Goal: Find specific page/section: Find specific page/section

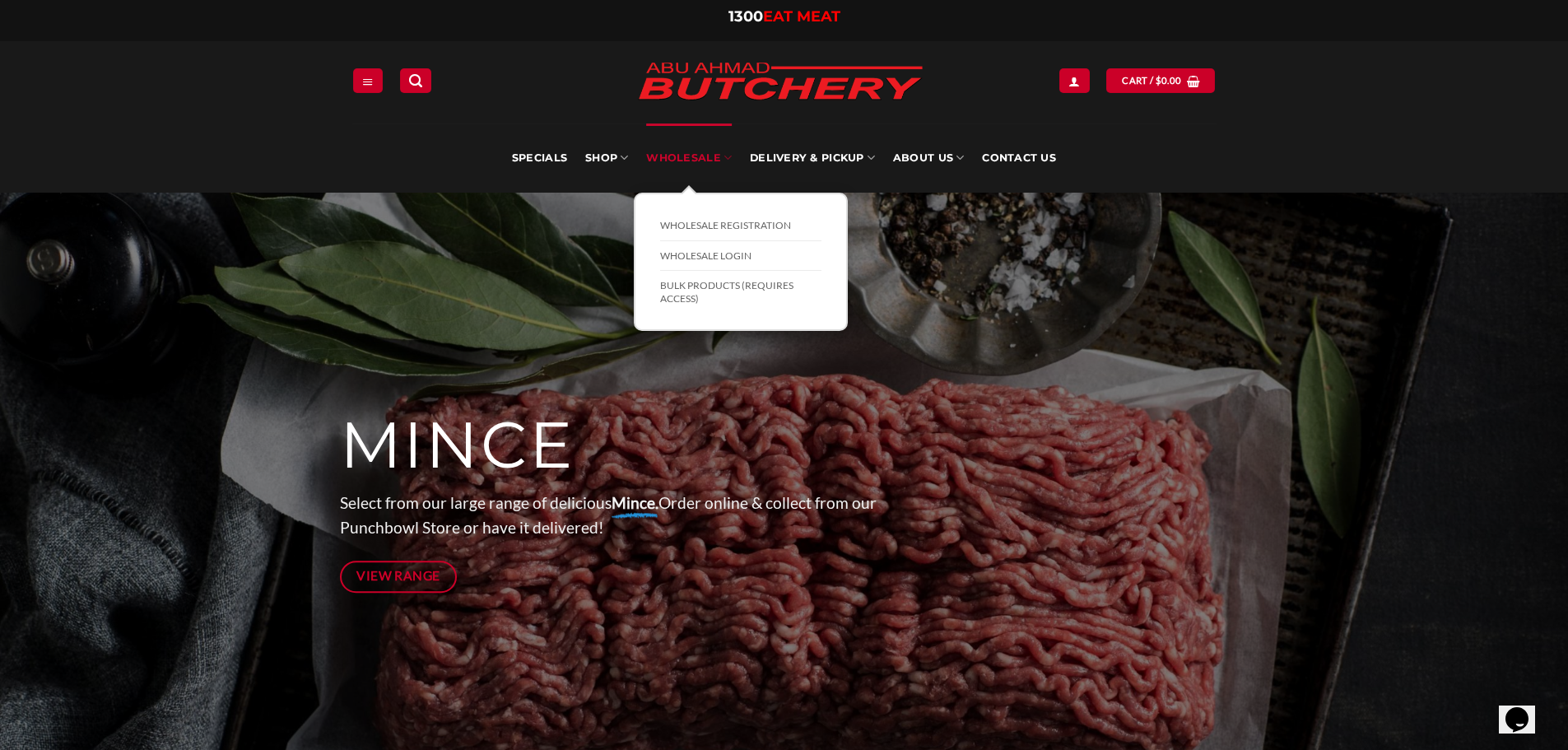
click at [719, 152] on link "Wholesale" at bounding box center [689, 158] width 85 height 69
click at [762, 293] on link "BULK Products (Requires Access)" at bounding box center [740, 291] width 161 height 42
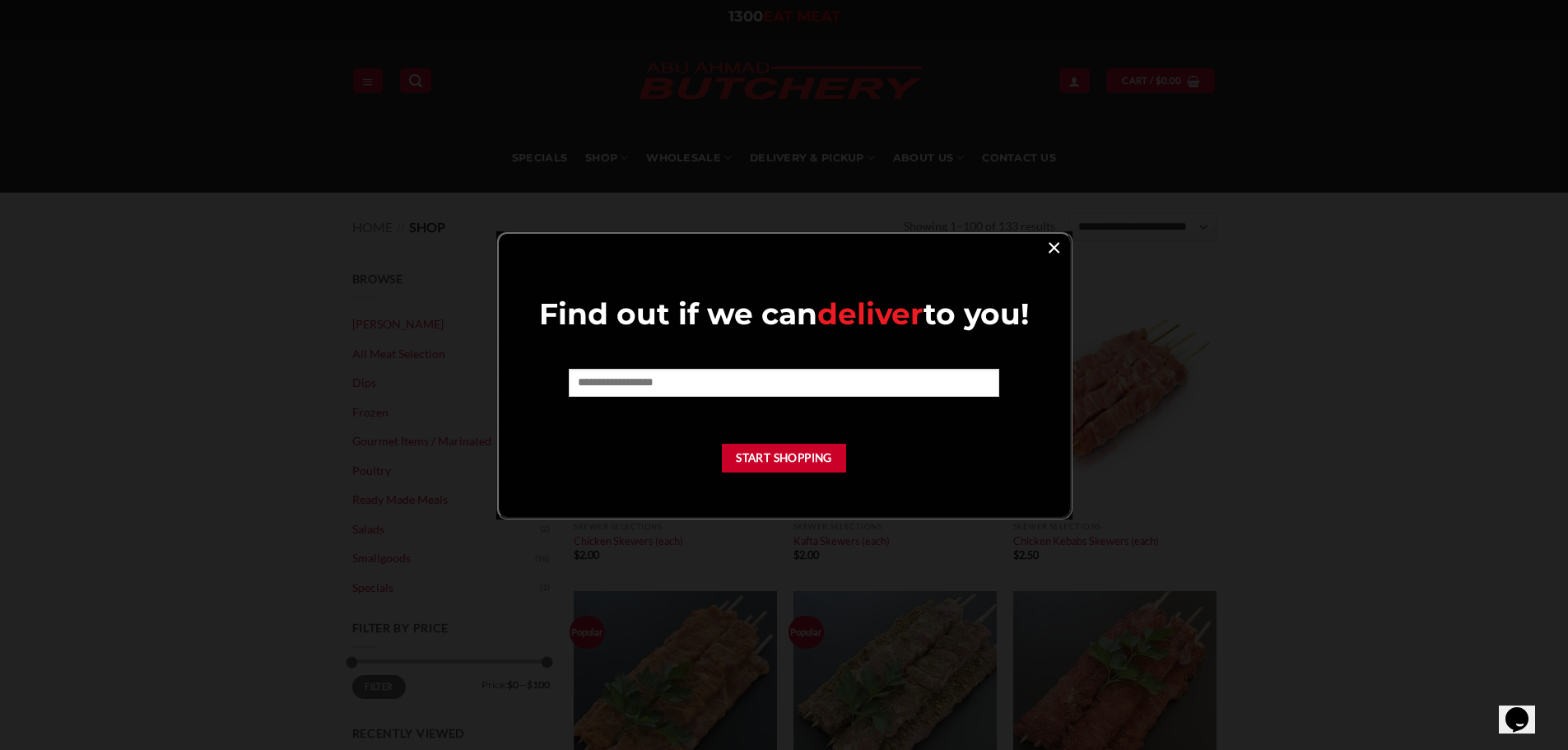
click at [1055, 249] on link "×" at bounding box center [1054, 247] width 24 height 22
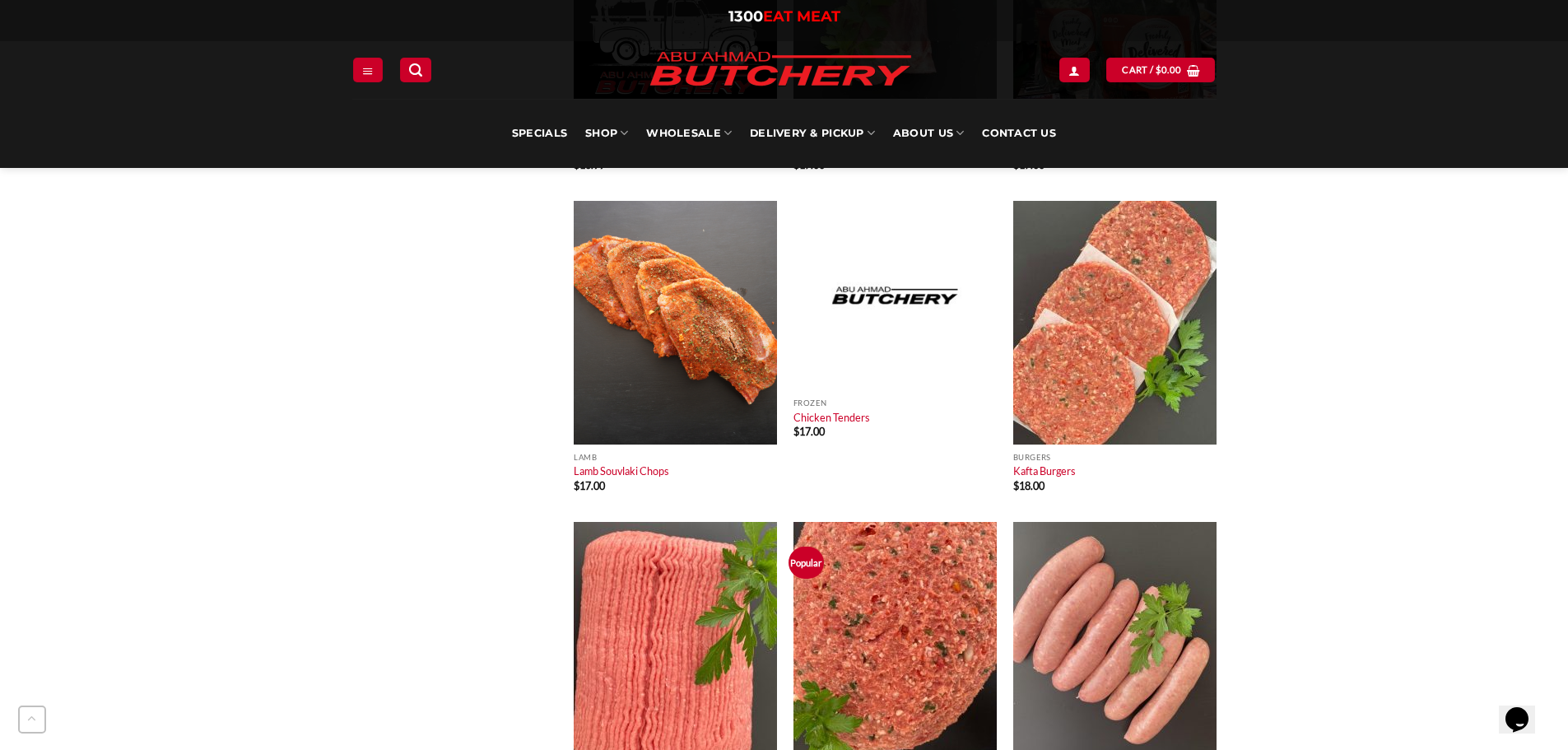
scroll to position [8150, 0]
